Goal: Task Accomplishment & Management: Use online tool/utility

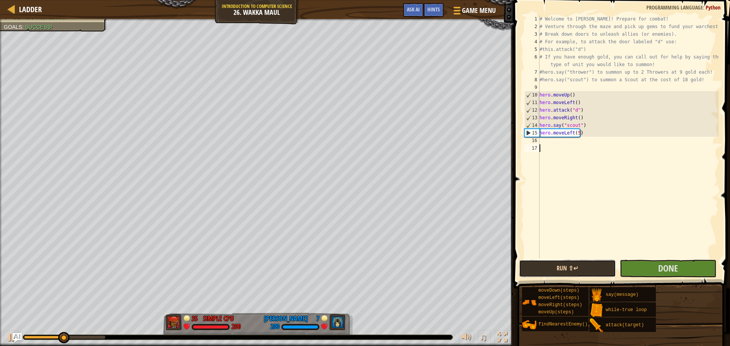
click at [596, 268] on button "Run ⇧↵" at bounding box center [567, 268] width 97 height 17
click at [599, 150] on div "# Welcome to [PERSON_NAME]! Prepare for combat! # Venture through the maze and …" at bounding box center [628, 144] width 180 height 258
click at [584, 133] on div "# Welcome to [PERSON_NAME]! Prepare for combat! # Venture through the maze and …" at bounding box center [628, 144] width 180 height 258
type textarea "hero.moveLeft(5)"
click at [558, 141] on div "# Welcome to [PERSON_NAME]! Prepare for combat! # Venture through the maze and …" at bounding box center [628, 144] width 180 height 258
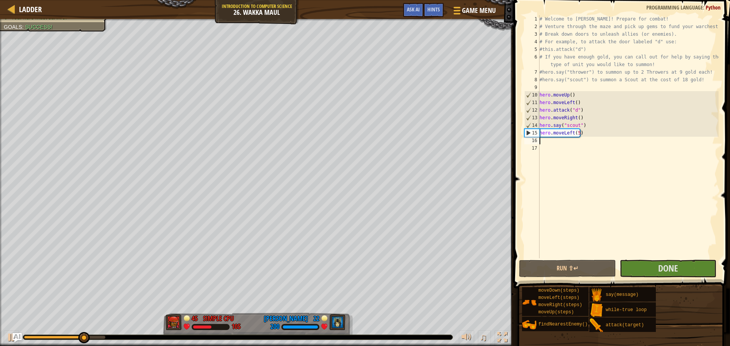
type textarea "g"
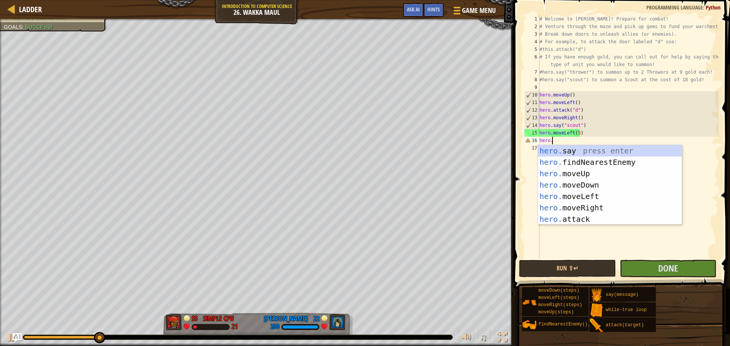
scroll to position [3, 0]
type textarea "hero.m"
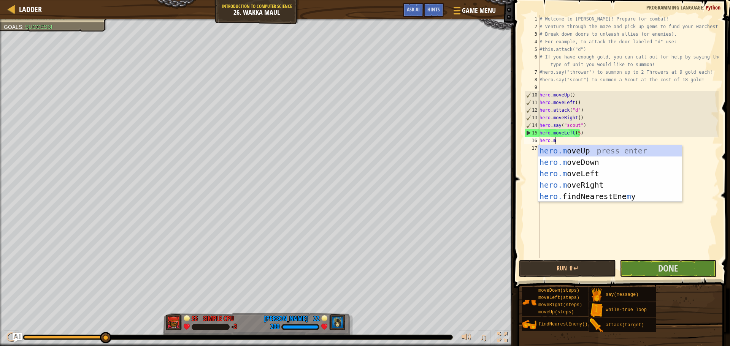
scroll to position [3, 1]
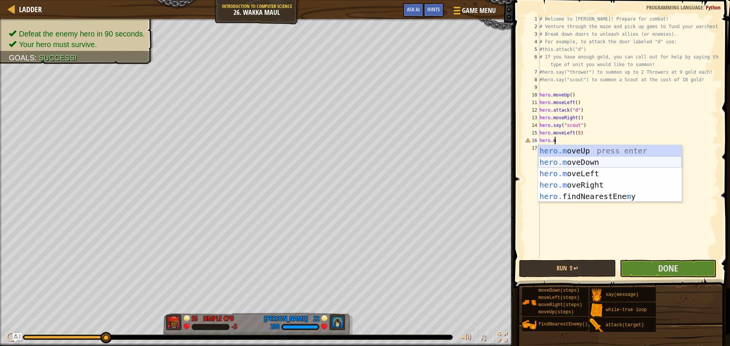
click at [590, 167] on div "hero.m oveUp press enter hero.m oveDown press enter hero.m oveLeft press enter …" at bounding box center [610, 185] width 144 height 80
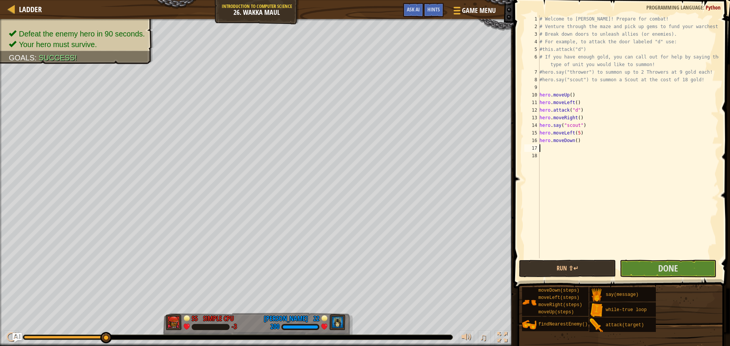
scroll to position [3, 0]
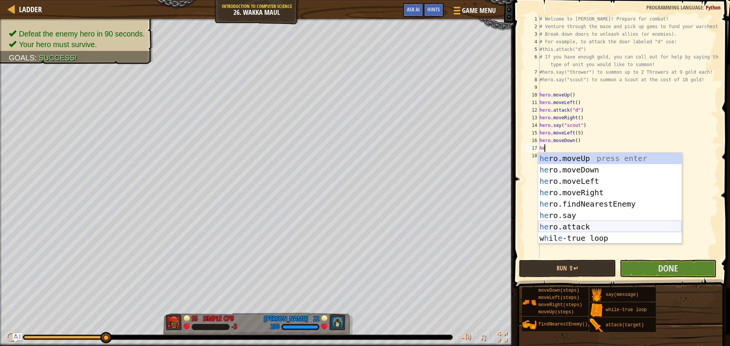
click at [584, 228] on div "he ro.moveUp press enter he ro.moveDown press enter he ro.moveLeft press enter …" at bounding box center [610, 210] width 144 height 114
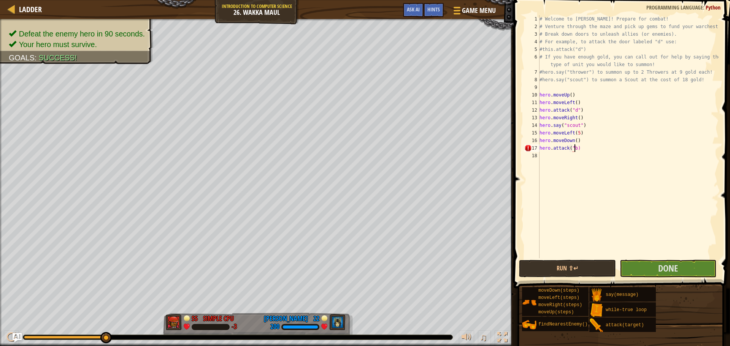
scroll to position [3, 3]
type textarea "hero.attack("b")"
type textarea "h"
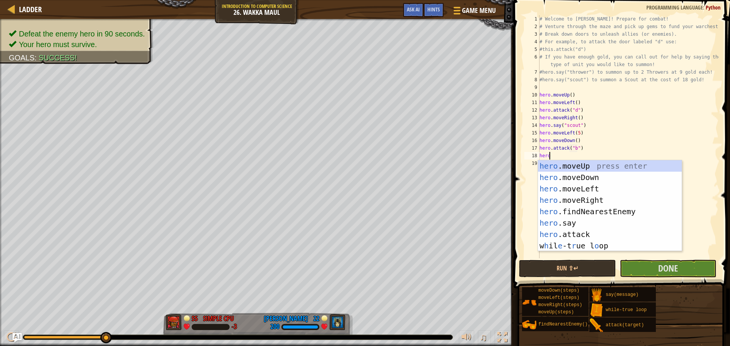
scroll to position [3, 0]
click at [578, 239] on div "hero .moveUp press enter hero .moveDown press enter hero .moveLeft press enter …" at bounding box center [610, 217] width 144 height 114
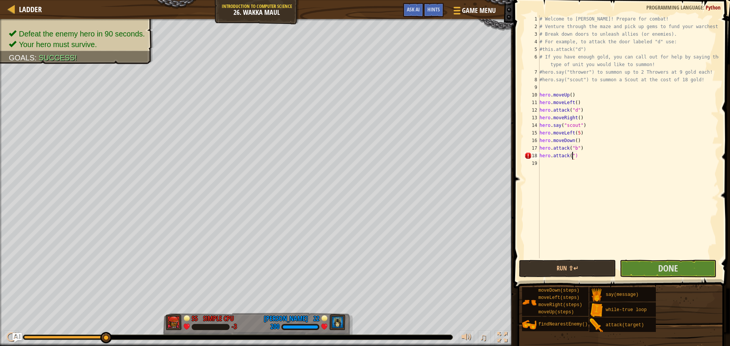
scroll to position [3, 3]
type textarea "hero.attack("C")"
type textarea "hero.attack("c")"
click at [574, 264] on button "Run ⇧↵" at bounding box center [567, 268] width 97 height 17
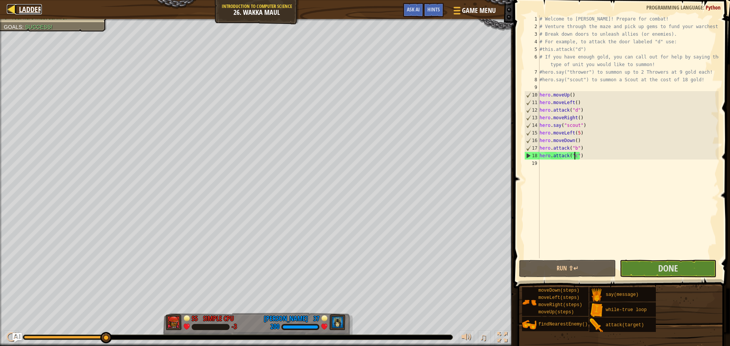
click at [30, 10] on span "Ladder" at bounding box center [30, 9] width 23 height 10
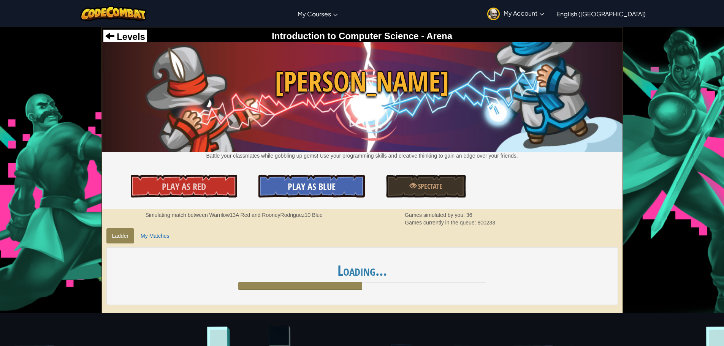
click at [309, 189] on span "Play As Blue" at bounding box center [312, 186] width 48 height 12
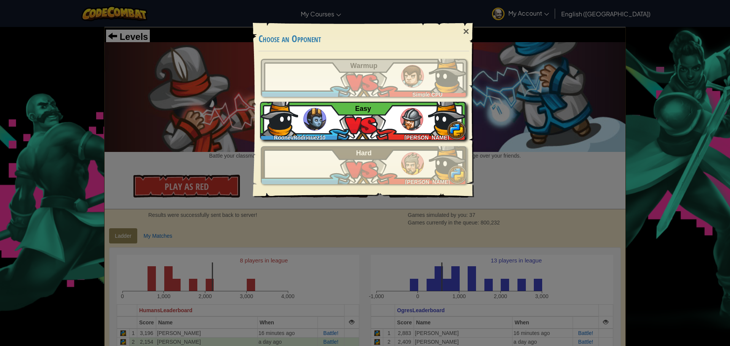
click at [370, 130] on div "RooneyRodriguez10 [PERSON_NAME] Easy" at bounding box center [363, 121] width 206 height 38
